Goal: Find contact information: Find contact information

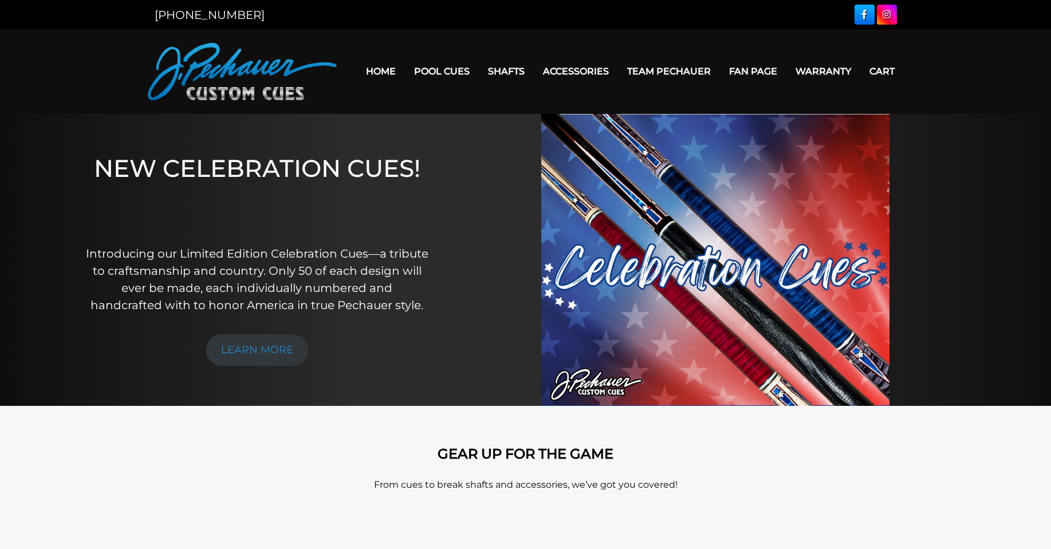
click at [679, 70] on link "Team Pechauer" at bounding box center [669, 71] width 102 height 29
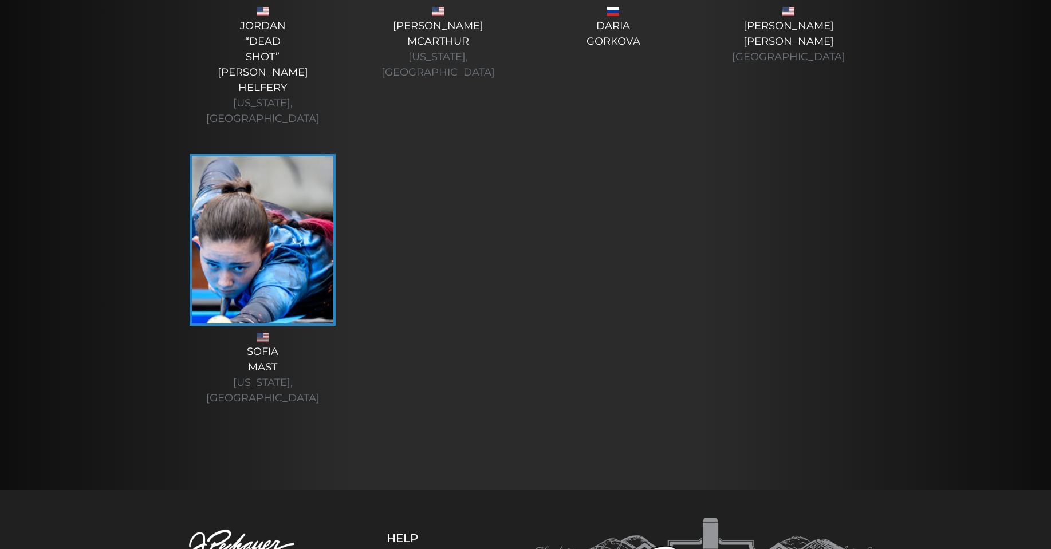
scroll to position [4208, 0]
